Goal: Task Accomplishment & Management: Manage account settings

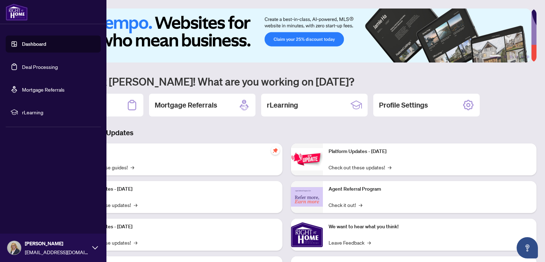
click at [34, 69] on link "Deal Processing" at bounding box center [40, 67] width 36 height 6
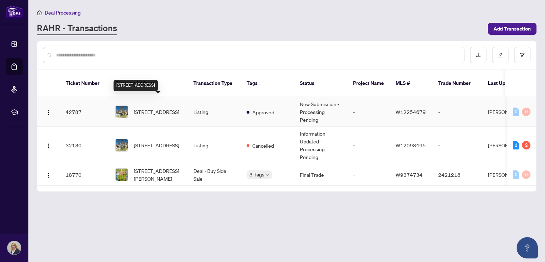
click at [174, 110] on span "[STREET_ADDRESS]" at bounding box center [156, 112] width 45 height 8
click at [76, 102] on td "42787" at bounding box center [85, 111] width 50 height 29
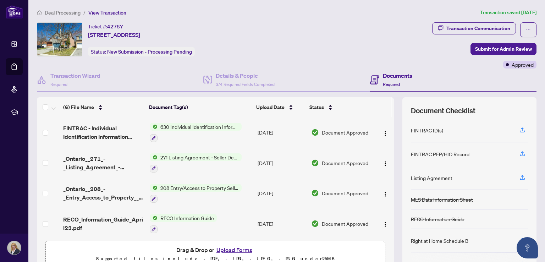
click at [235, 249] on button "Upload Forms" at bounding box center [234, 249] width 40 height 9
